Goal: Complete application form

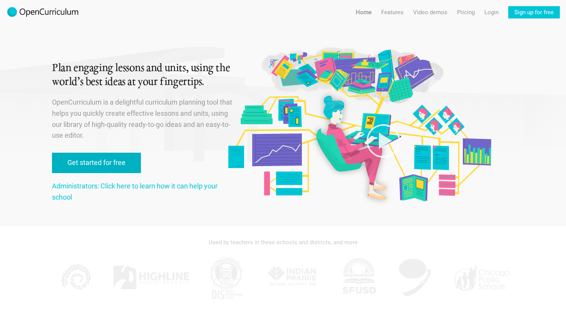
click at [117, 161] on link "Get started for free" at bounding box center [96, 163] width 89 height 20
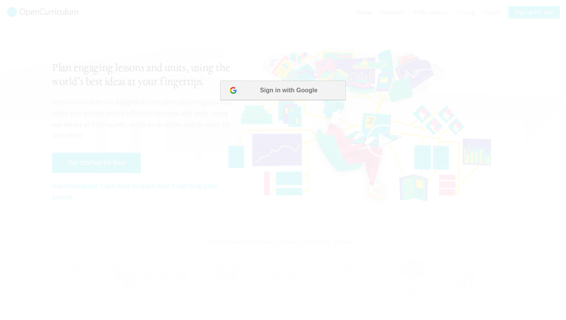
click at [277, 90] on button "Sign in with Google" at bounding box center [282, 90] width 125 height 19
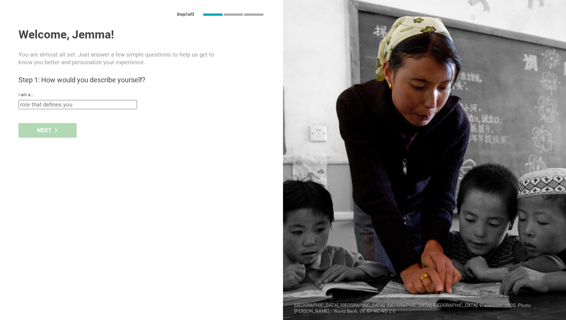
click at [95, 104] on input "text" at bounding box center [77, 104] width 119 height 9
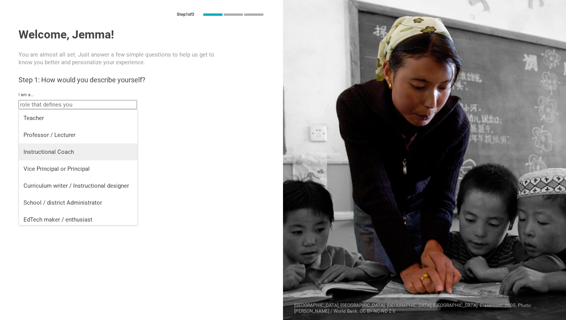
click at [73, 152] on div "Instructional Coach" at bounding box center [77, 152] width 109 height 8
type input "Instructional Coach"
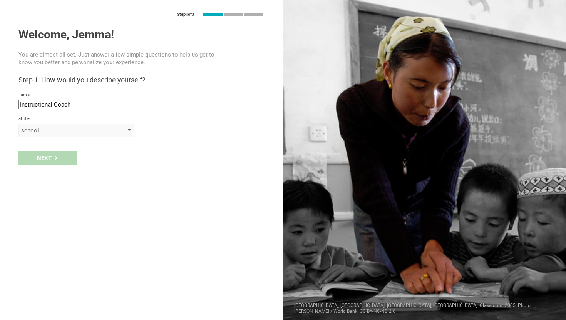
click at [59, 129] on div "school" at bounding box center [65, 131] width 88 height 8
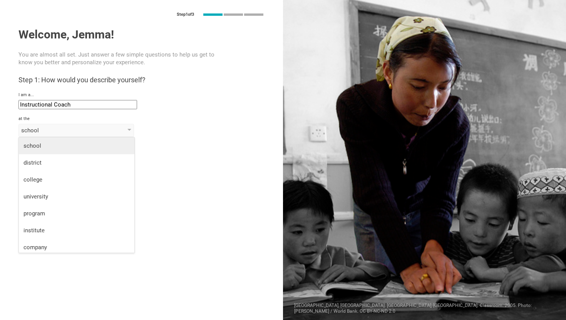
click at [51, 147] on div "school" at bounding box center [76, 146] width 106 height 8
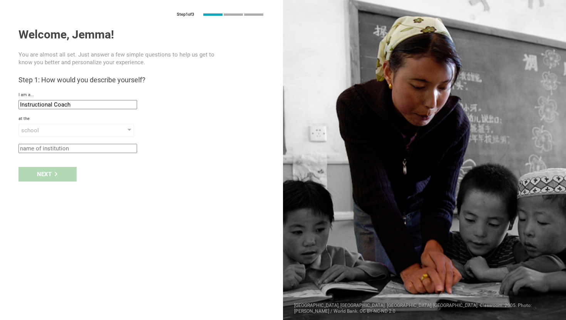
click at [49, 174] on div "Next" at bounding box center [141, 174] width 283 height 24
click at [57, 134] on div "school" at bounding box center [75, 130] width 115 height 13
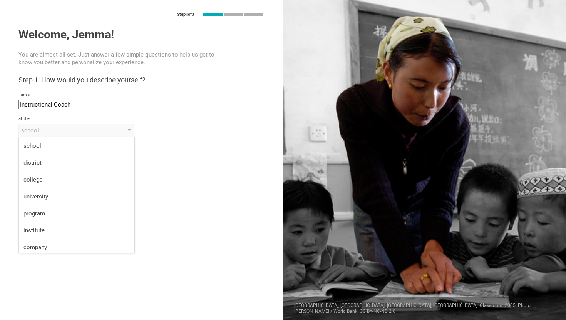
click at [166, 187] on div "Step 1 of 3 Welcome, Jemma! You are almost all set. Just answer a few simple qu…" at bounding box center [141, 160] width 283 height 320
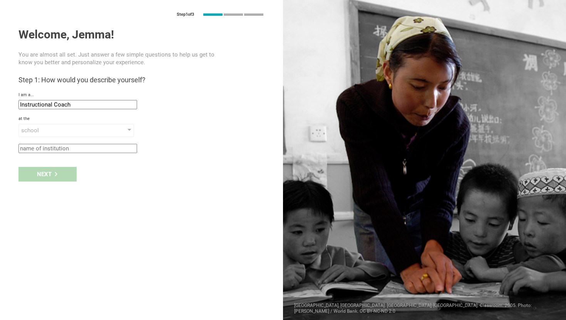
click at [105, 147] on input "text" at bounding box center [77, 148] width 119 height 9
type input "uwc"
click at [59, 172] on div "Next" at bounding box center [47, 174] width 58 height 15
type input "[GEOGRAPHIC_DATA], [GEOGRAPHIC_DATA]"
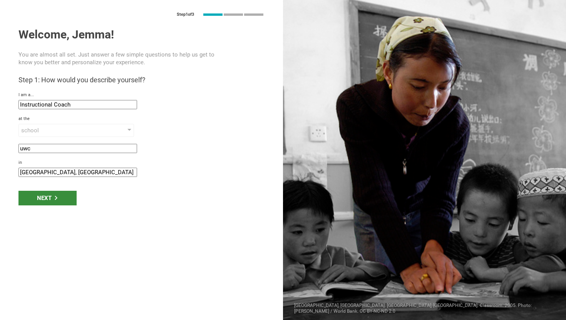
click at [55, 199] on icon at bounding box center [56, 198] width 3 height 4
click at [45, 197] on div "Next" at bounding box center [47, 198] width 58 height 15
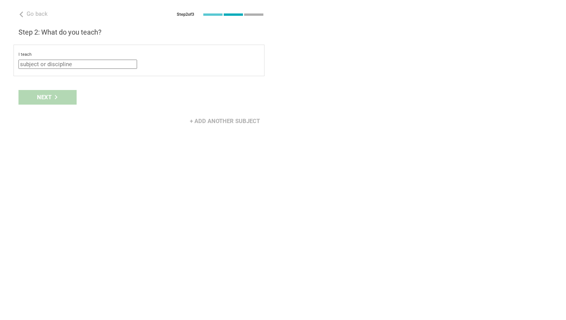
click at [92, 64] on input "text" at bounding box center [77, 64] width 119 height 9
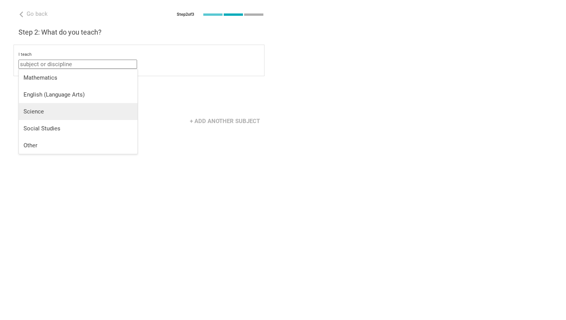
click at [77, 109] on div "Science" at bounding box center [77, 112] width 109 height 8
type input "Science"
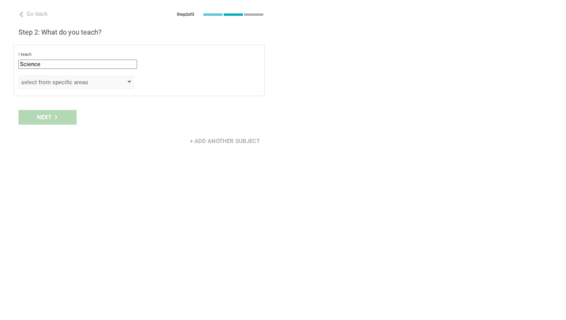
click at [90, 79] on div "select from specific areas" at bounding box center [65, 83] width 88 height 8
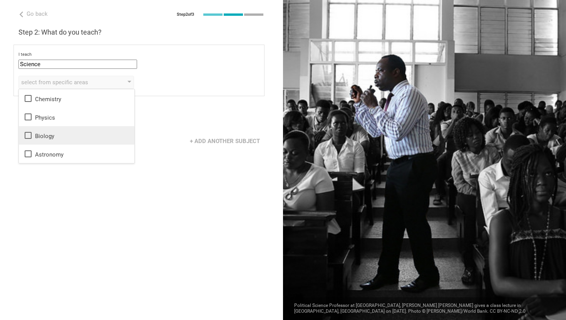
click at [26, 134] on icon at bounding box center [27, 135] width 9 height 9
click at [29, 121] on icon at bounding box center [27, 116] width 9 height 9
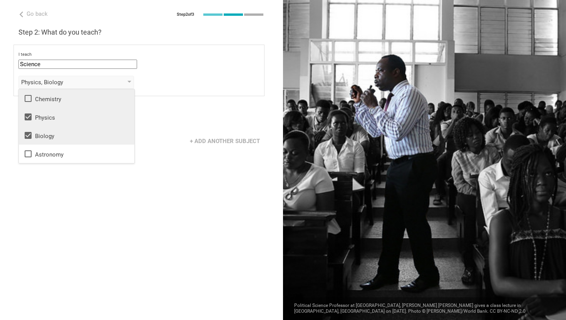
click at [28, 102] on icon at bounding box center [27, 98] width 9 height 9
click at [107, 191] on div "Go back Step 2 of 3 Welcome, Jemma! You are almost all set. Just answer a few s…" at bounding box center [141, 160] width 283 height 320
